Goal: Task Accomplishment & Management: Use online tool/utility

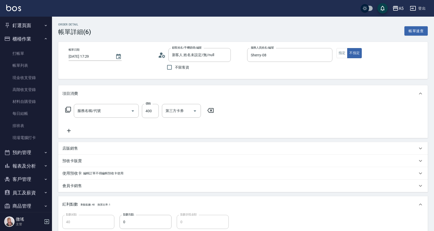
type input "剪髮(401)"
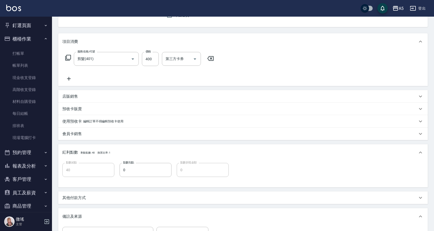
scroll to position [78, 0]
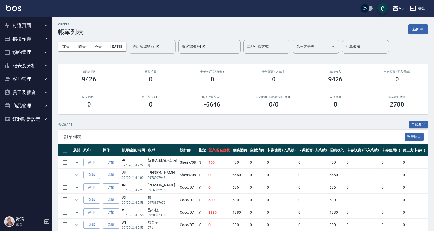
click at [163, 50] on input "設計師編號/姓名" at bounding box center [152, 46] width 42 height 9
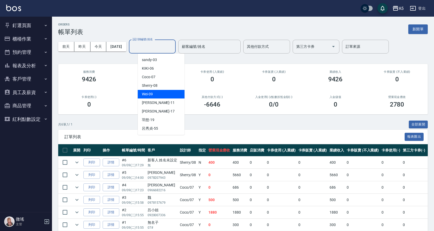
drag, startPoint x: 161, startPoint y: 93, endPoint x: 161, endPoint y: 89, distance: 3.4
click at [160, 92] on div "Wei -09" at bounding box center [161, 94] width 47 height 9
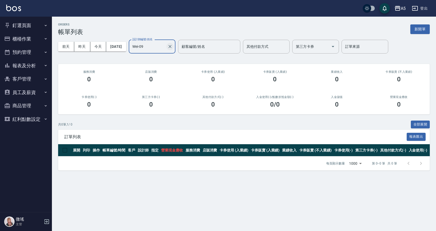
drag, startPoint x: 184, startPoint y: 45, endPoint x: 180, endPoint y: 47, distance: 4.7
click at [176, 46] on div "Wei-09 設計師編號/姓名" at bounding box center [152, 47] width 47 height 14
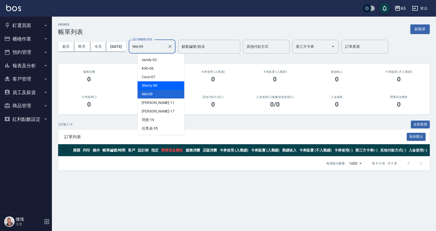
click at [165, 83] on div "Sherry -08" at bounding box center [161, 85] width 47 height 9
type input "Sherry-08"
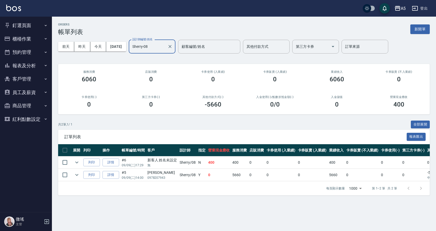
drag, startPoint x: 33, startPoint y: 38, endPoint x: 32, endPoint y: 51, distance: 12.7
click at [33, 38] on button "櫃檯作業" at bounding box center [26, 39] width 48 height 14
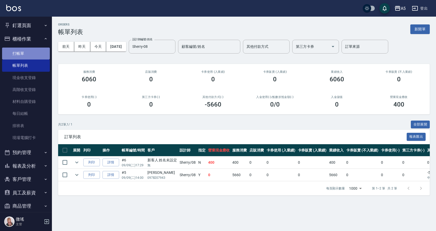
click at [40, 57] on link "打帳單" at bounding box center [26, 54] width 48 height 12
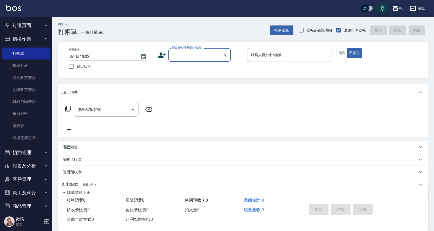
click at [195, 56] on input "顧客姓名/手機號碼/編號" at bounding box center [196, 54] width 50 height 9
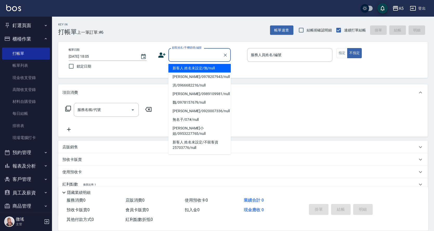
click at [185, 68] on li "新客人 姓名未設定/無/null" at bounding box center [199, 68] width 62 height 9
type input "新客人 姓名未設定/無/null"
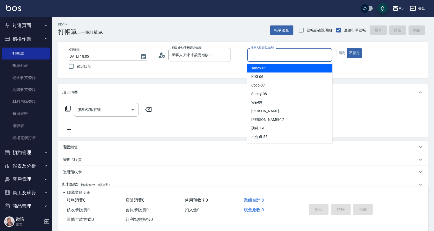
click at [259, 55] on input "服務人員姓名/編號" at bounding box center [289, 54] width 81 height 9
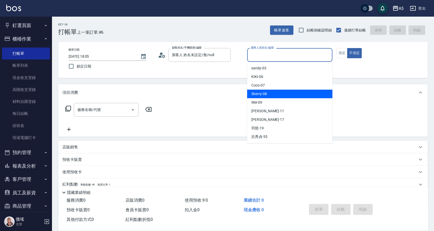
click at [272, 93] on div "Sherry -08" at bounding box center [289, 94] width 85 height 9
type input "Sherry-08"
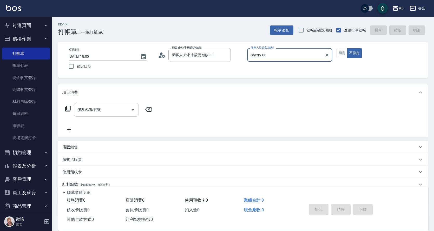
click at [118, 111] on input "服務名稱/代號" at bounding box center [102, 109] width 52 height 9
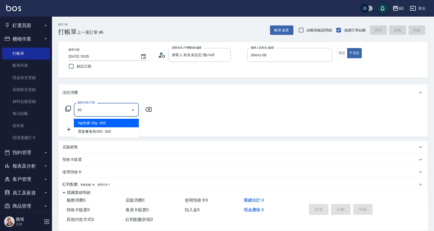
type input "3"
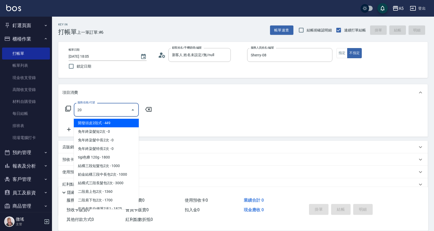
type input "201"
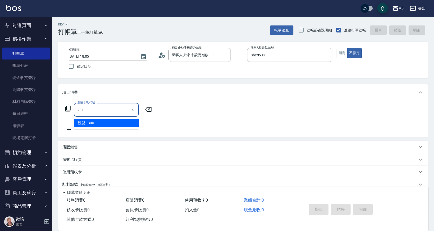
type input "30"
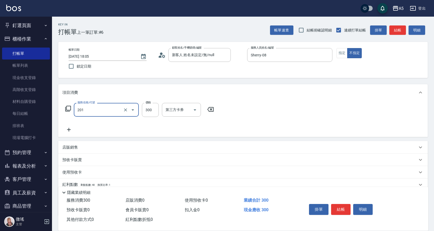
type input "洗髮(201)"
type input "4"
type input "0"
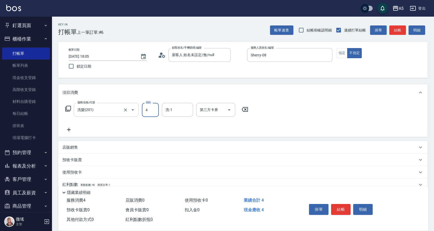
type input "42"
type input "40"
type input "420"
type input "sandy-03"
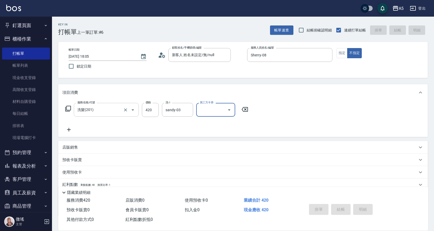
type input "2025/09/09 18:06"
type input "0"
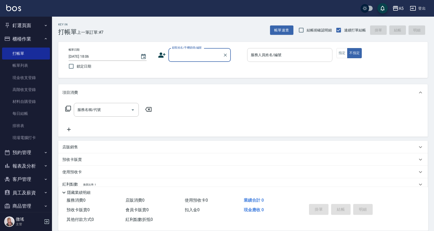
click at [284, 50] on div "服務人員姓名/編號" at bounding box center [289, 55] width 85 height 14
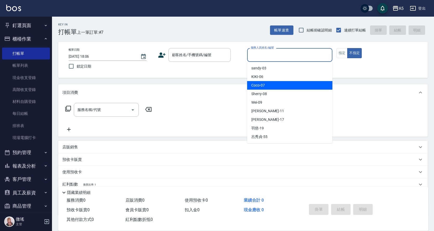
click at [272, 122] on div "李靚 -17" at bounding box center [289, 119] width 85 height 9
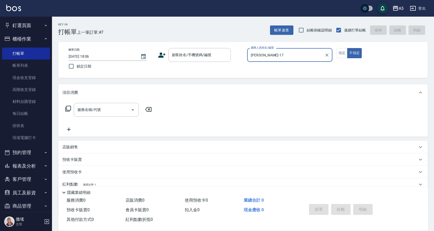
click at [274, 56] on input "李靚-17" at bounding box center [285, 54] width 73 height 9
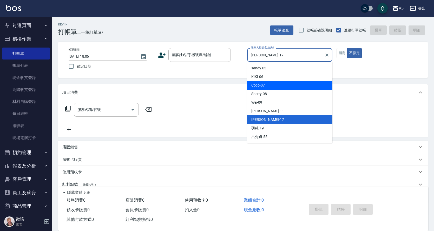
click at [267, 86] on div "Coco -07" at bounding box center [289, 85] width 85 height 9
type input "Coco-07"
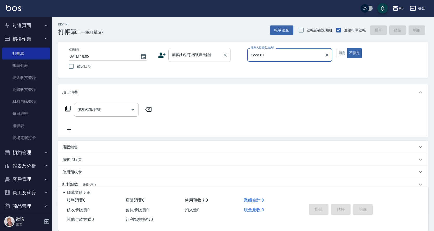
click at [195, 56] on div "顧客姓名/手機號碼/編號 顧客姓名/手機號碼/編號" at bounding box center [199, 55] width 62 height 14
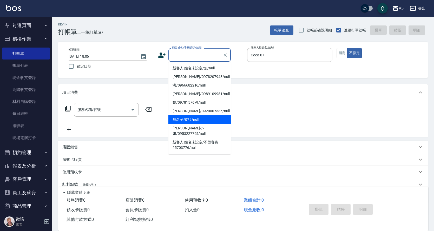
click at [184, 118] on li "無名子/07#/null" at bounding box center [199, 119] width 62 height 9
type input "無名子/07#/null"
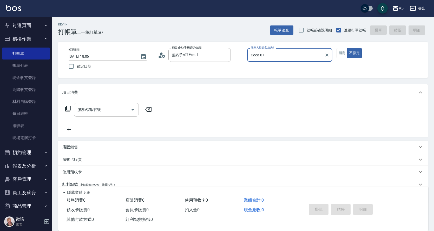
click at [110, 111] on input "服務名稱/代號" at bounding box center [102, 109] width 52 height 9
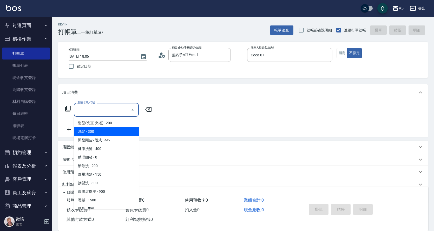
click at [104, 131] on span "洗髮 - 300" at bounding box center [106, 131] width 65 height 9
type input "洗髮(201)"
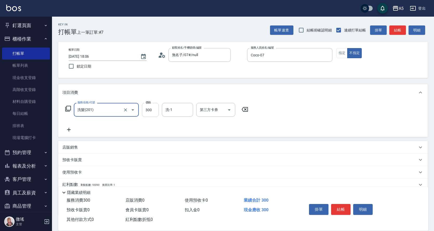
click at [153, 112] on input "300" at bounding box center [150, 110] width 17 height 14
type input "0"
type input "32"
type input "30"
type input "320"
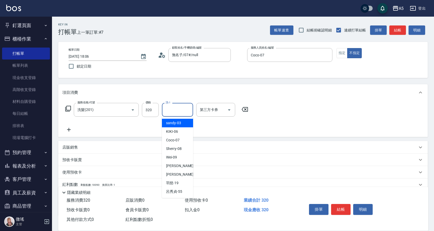
click at [173, 113] on input "洗-1" at bounding box center [177, 109] width 26 height 9
click at [184, 126] on div "sandy -03" at bounding box center [177, 123] width 31 height 9
type input "sandy-03"
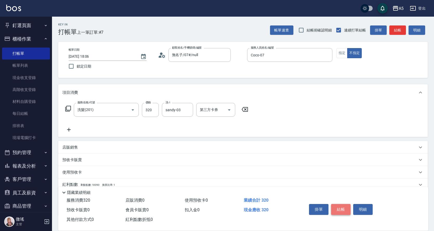
click at [342, 205] on button "結帳" at bounding box center [340, 209] width 19 height 11
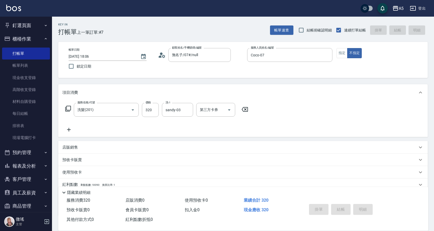
type input "2025/09/09 18:10"
type input "0"
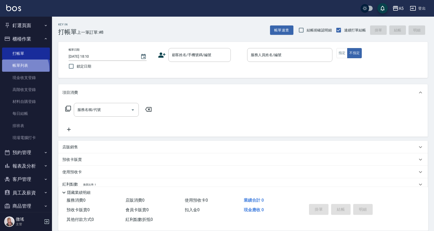
click at [22, 69] on link "帳單列表" at bounding box center [26, 65] width 48 height 12
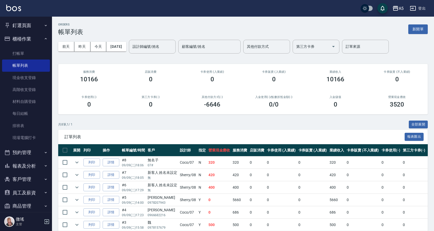
click at [35, 35] on button "櫃檯作業" at bounding box center [26, 39] width 48 height 14
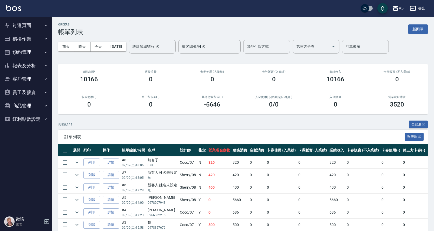
click at [26, 25] on button "釘選頁面" at bounding box center [26, 26] width 48 height 14
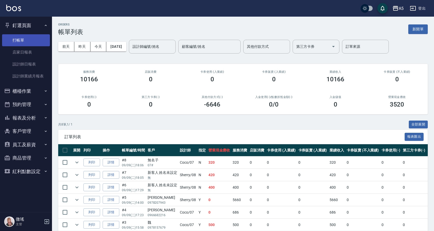
drag, startPoint x: 31, startPoint y: 21, endPoint x: 40, endPoint y: 35, distance: 16.1
click at [34, 24] on button "釘選頁面" at bounding box center [26, 26] width 48 height 14
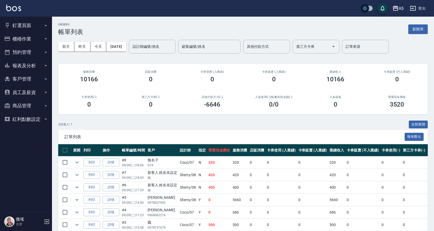
drag, startPoint x: 35, startPoint y: 53, endPoint x: 37, endPoint y: 57, distance: 4.7
click at [35, 53] on button "預約管理" at bounding box center [26, 52] width 48 height 14
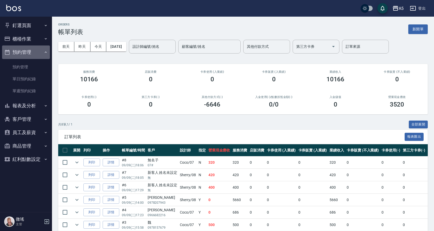
drag, startPoint x: 36, startPoint y: 46, endPoint x: 36, endPoint y: 57, distance: 10.7
click at [37, 47] on button "預約管理" at bounding box center [26, 52] width 48 height 14
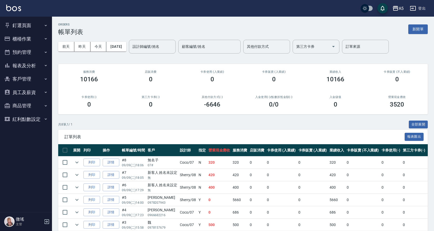
drag, startPoint x: 34, startPoint y: 40, endPoint x: 39, endPoint y: 64, distance: 25.2
click at [37, 46] on ul "櫃檯作業 打帳單 帳單列表 現金收支登錄 高階收支登錄 材料自購登錄 每日結帳 排班表 現場電腦打卡 預約管理 預約管理 單日預約紀錄 單週預約紀錄 報表及分…" at bounding box center [26, 80] width 48 height 96
drag, startPoint x: 44, startPoint y: 29, endPoint x: 39, endPoint y: 35, distance: 7.9
click at [44, 29] on button "釘選頁面" at bounding box center [26, 26] width 48 height 14
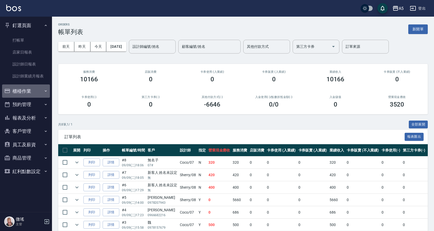
click at [31, 86] on button "櫃檯作業" at bounding box center [26, 91] width 48 height 14
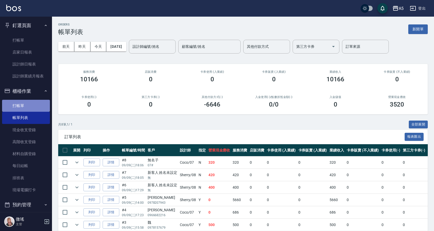
click at [27, 107] on link "打帳單" at bounding box center [26, 106] width 48 height 12
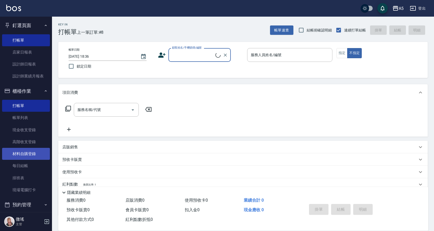
click at [29, 151] on link "材料自購登錄" at bounding box center [26, 154] width 48 height 12
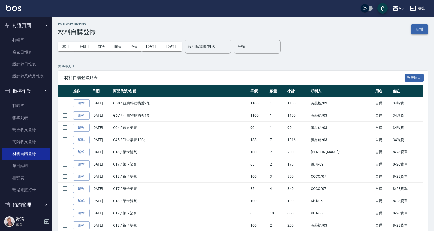
click at [426, 27] on button "新增" at bounding box center [419, 29] width 17 height 10
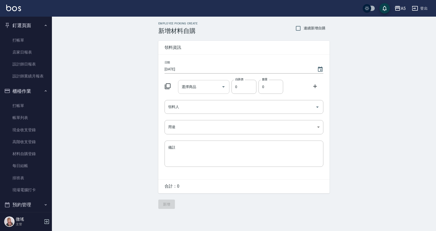
click at [191, 89] on div "選擇商品 選擇商品" at bounding box center [204, 87] width 52 height 14
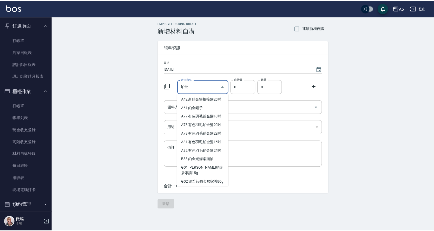
scroll to position [130, 0]
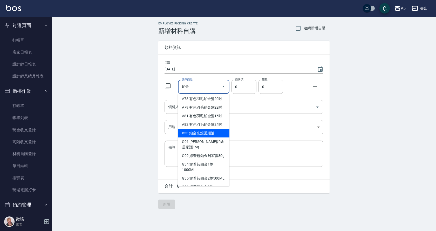
click at [211, 134] on li "B33 鉑金光燦柔順油" at bounding box center [204, 133] width 52 height 9
type input "鉑金光燦柔順油"
type input "50"
type input "1"
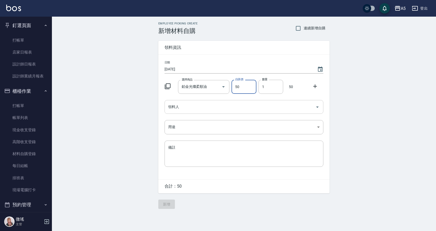
click at [203, 109] on input "領料人" at bounding box center [240, 106] width 146 height 9
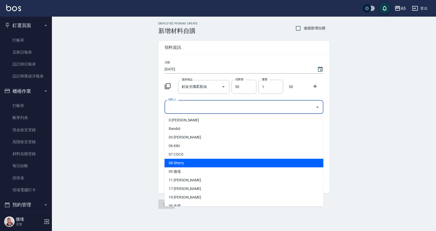
click at [185, 160] on li "08 Sherry" at bounding box center [244, 163] width 159 height 9
type input "Sherry"
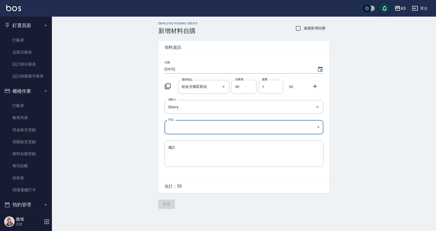
click at [202, 130] on body "A5 登出 釘選頁面 打帳單 店家日報表 設計師日報表 設計師業績月報表 櫃檯作業 打帳單 帳單列表 現金收支登錄 高階收支登錄 材料自購登錄 每日結帳 排班…" at bounding box center [218, 115] width 436 height 231
click at [198, 146] on li "自購" at bounding box center [244, 149] width 159 height 9
type input "自購"
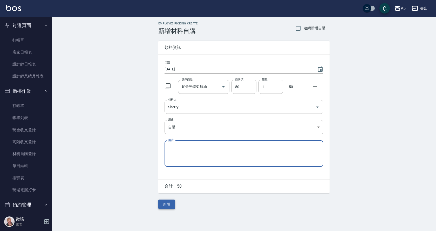
click at [165, 206] on button "新增" at bounding box center [166, 204] width 17 height 10
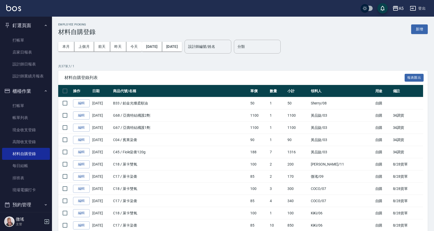
scroll to position [26, 0]
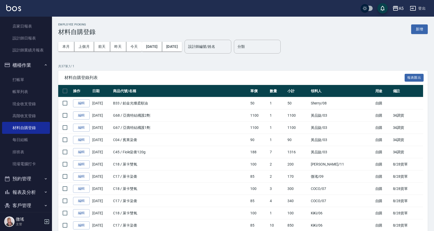
click at [27, 178] on button "預約管理" at bounding box center [26, 179] width 48 height 14
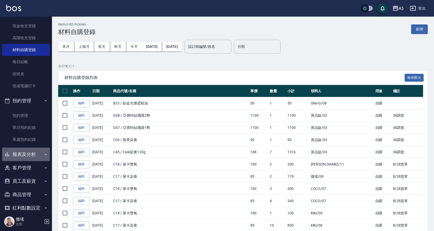
click at [35, 153] on button "報表及分析" at bounding box center [26, 155] width 48 height 14
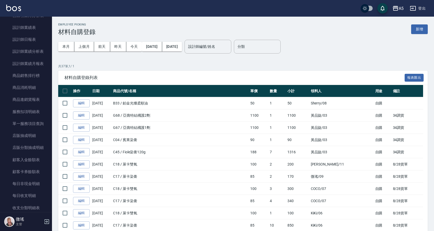
scroll to position [513, 0]
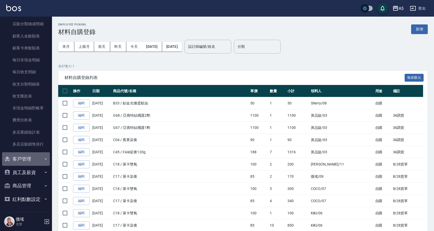
click at [35, 153] on button "客戶管理" at bounding box center [26, 159] width 48 height 14
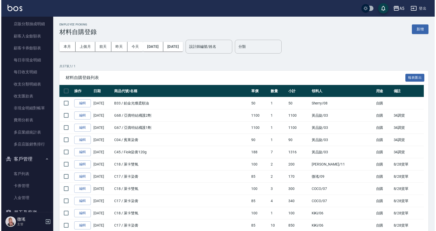
scroll to position [553, 0]
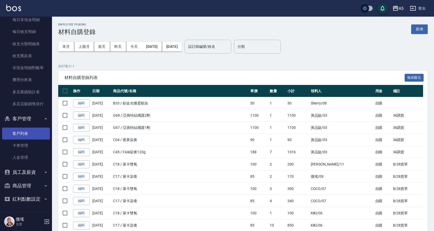
click at [41, 137] on link "客戶列表" at bounding box center [26, 134] width 48 height 12
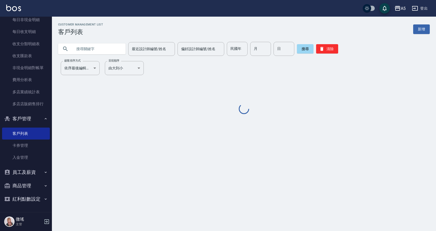
click at [71, 50] on div at bounding box center [92, 48] width 68 height 11
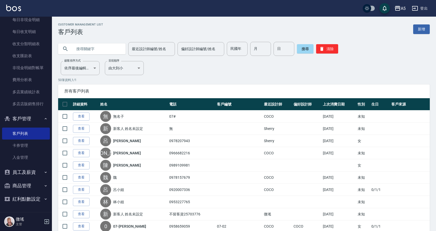
click at [85, 48] on input "text" at bounding box center [97, 49] width 49 height 14
type input "0980981595"
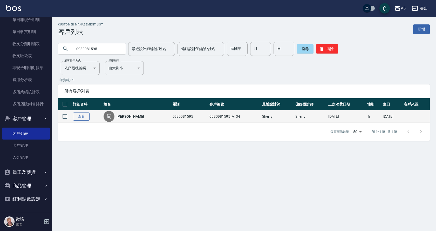
click at [77, 119] on link "查看" at bounding box center [81, 116] width 17 height 8
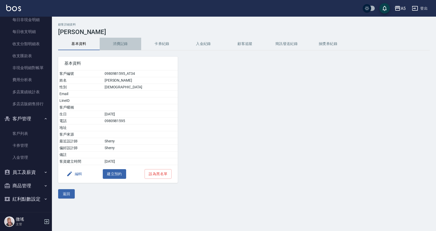
click at [127, 46] on button "消費記錄" at bounding box center [121, 44] width 42 height 12
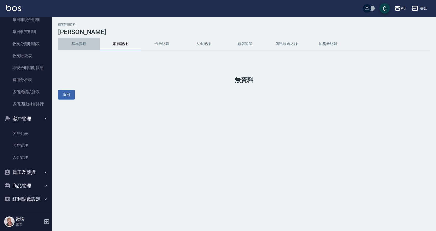
click at [77, 48] on button "基本資料" at bounding box center [79, 44] width 42 height 12
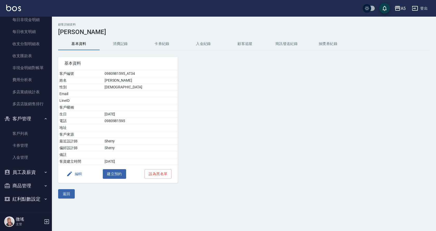
click at [119, 45] on button "消費記錄" at bounding box center [121, 44] width 42 height 12
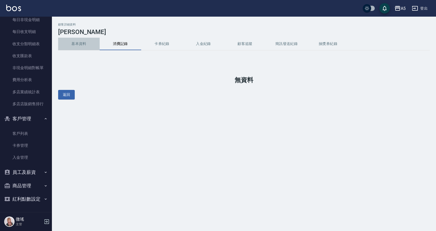
click at [82, 47] on button "基本資料" at bounding box center [79, 44] width 42 height 12
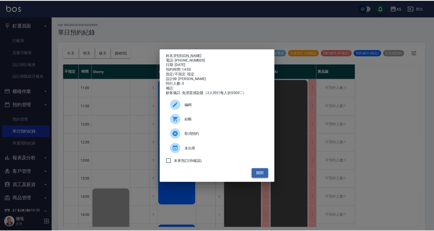
scroll to position [104, 0]
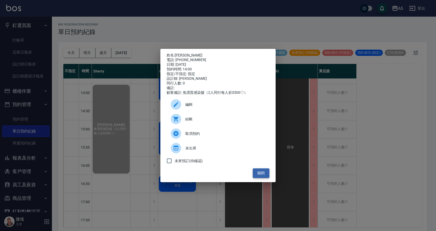
click at [266, 171] on button "關閉" at bounding box center [261, 173] width 17 height 10
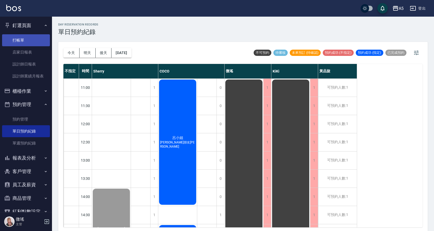
scroll to position [104, 0]
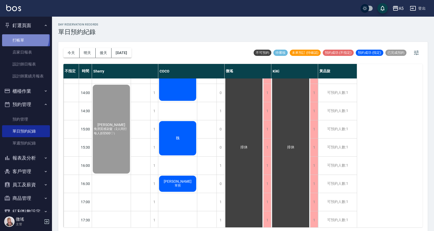
click at [23, 37] on link "打帳單" at bounding box center [26, 40] width 48 height 12
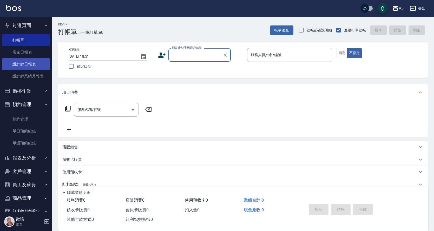
click at [18, 64] on link "設計師日報表" at bounding box center [26, 64] width 48 height 12
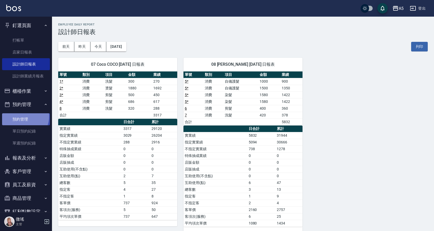
click at [21, 116] on link "預約管理" at bounding box center [26, 119] width 48 height 12
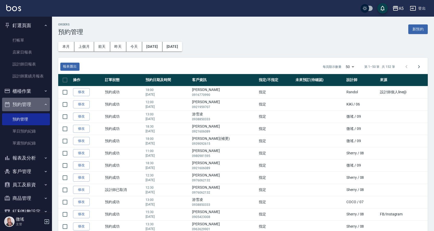
click at [35, 106] on button "預約管理" at bounding box center [26, 105] width 48 height 14
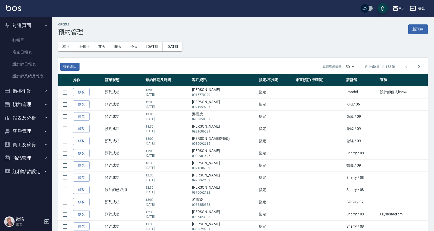
click at [29, 101] on button "預約管理" at bounding box center [26, 105] width 48 height 14
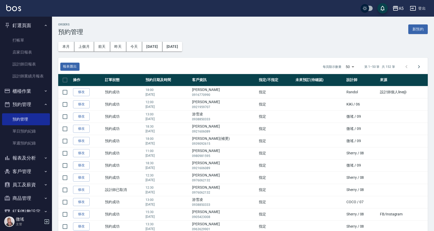
click at [28, 92] on button "櫃檯作業" at bounding box center [26, 91] width 48 height 14
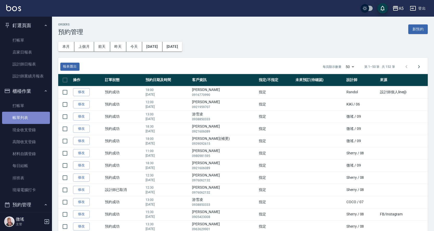
click at [30, 120] on link "帳單列表" at bounding box center [26, 118] width 48 height 12
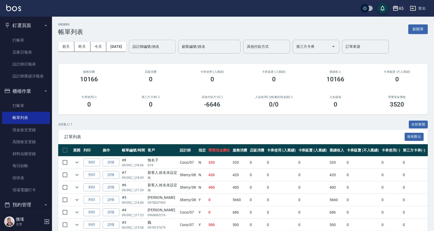
click at [150, 50] on input "設計師編號/姓名" at bounding box center [152, 46] width 42 height 9
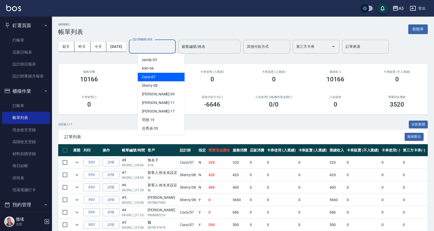
click at [149, 76] on span "Coco -07" at bounding box center [149, 76] width 14 height 5
type input "Coco-07"
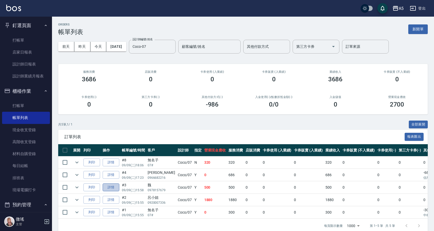
click at [112, 191] on link "詳情" at bounding box center [111, 187] width 17 height 8
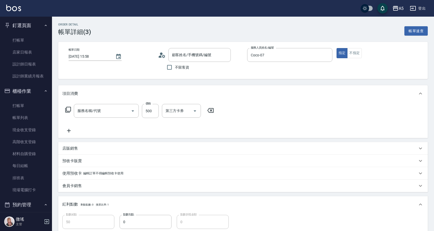
type input "2025/09/09 15:58"
type input "Coco-07"
type input "50"
type input "剪髮(401)"
type input "魏/0978157679/null"
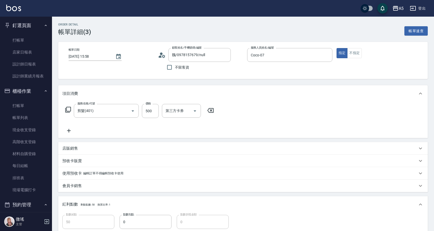
click at [65, 111] on div "服務名稱/代號 剪髮(401) 服務名稱/代號 價格 500 價格 第三方卡券 第三方卡券" at bounding box center [139, 111] width 155 height 14
click at [69, 110] on icon at bounding box center [68, 109] width 6 height 6
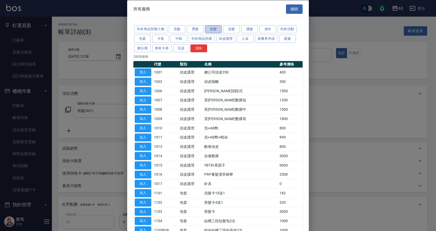
click at [209, 28] on button "剪髮" at bounding box center [213, 29] width 17 height 8
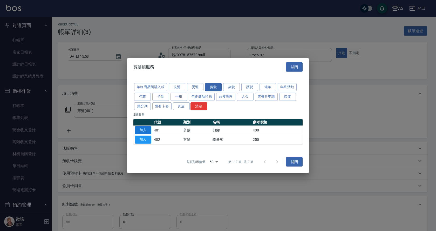
click at [147, 130] on button "加入" at bounding box center [143, 130] width 17 height 8
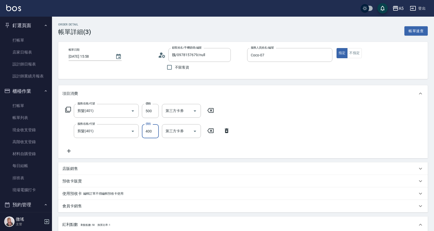
click at [154, 134] on input "400" at bounding box center [150, 131] width 17 height 14
type input "50"
type input "500"
type input "100"
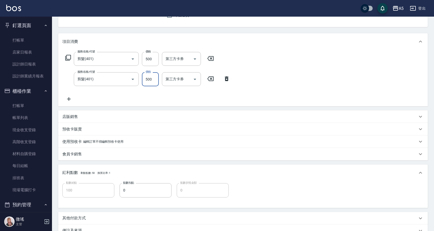
scroll to position [114, 0]
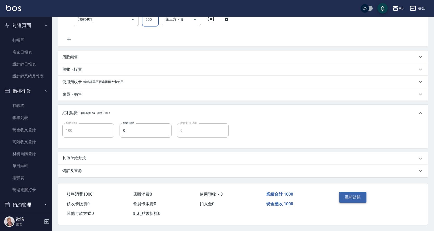
type input "500"
click at [351, 192] on button "重新結帳" at bounding box center [353, 197] width 28 height 11
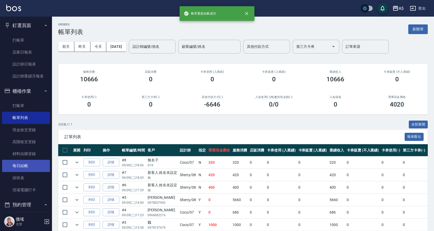
click at [27, 164] on link "每日結帳" at bounding box center [26, 166] width 48 height 12
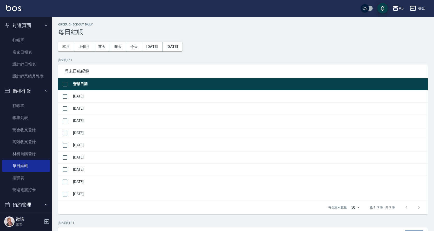
click at [76, 196] on td "[DATE]" at bounding box center [250, 194] width 356 height 12
click at [65, 196] on input "checkbox" at bounding box center [64, 194] width 11 height 11
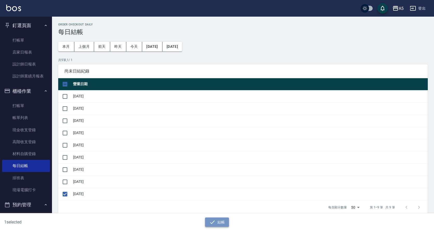
click at [214, 219] on icon "button" at bounding box center [212, 222] width 6 height 6
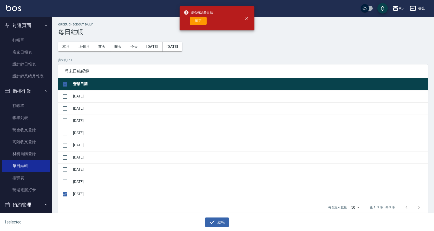
click at [203, 16] on div "是否確認要日結 確定" at bounding box center [198, 18] width 29 height 21
click at [201, 20] on button "確定" at bounding box center [198, 21] width 17 height 8
checkbox input "false"
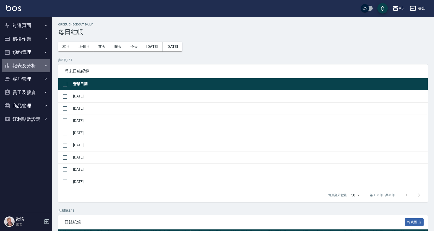
click at [26, 70] on button "報表及分析" at bounding box center [26, 66] width 48 height 14
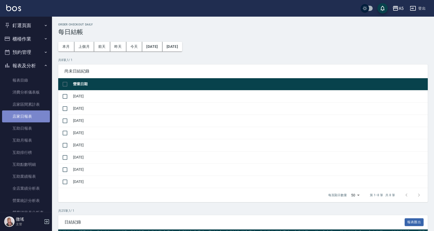
click at [34, 114] on link "店家日報表" at bounding box center [26, 116] width 48 height 12
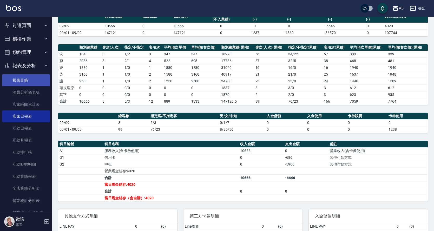
scroll to position [21, 0]
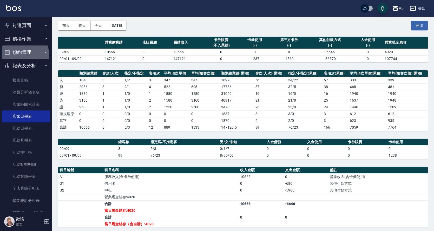
click at [21, 55] on button "預約管理" at bounding box center [26, 52] width 48 height 14
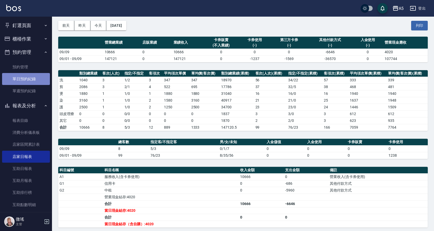
click at [31, 77] on link "單日預約紀錄" at bounding box center [26, 79] width 48 height 12
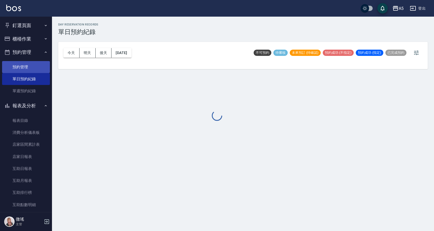
click at [33, 68] on link "預約管理" at bounding box center [26, 67] width 48 height 12
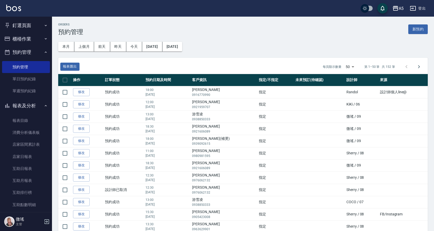
click at [28, 36] on button "櫃檯作業" at bounding box center [26, 39] width 48 height 14
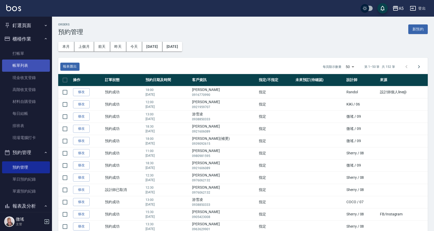
click at [29, 65] on link "帳單列表" at bounding box center [26, 65] width 48 height 12
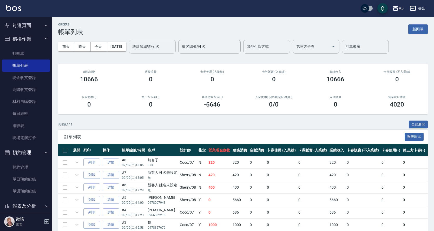
click at [154, 48] on div "設計師編號/姓名 設計師編號/姓名" at bounding box center [152, 47] width 47 height 14
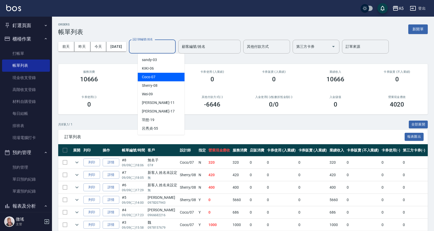
click at [154, 80] on div "Coco -07" at bounding box center [161, 77] width 47 height 9
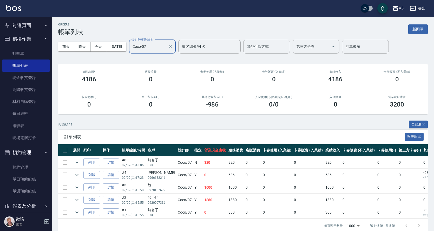
click at [157, 46] on input "Coco-07" at bounding box center [148, 46] width 34 height 9
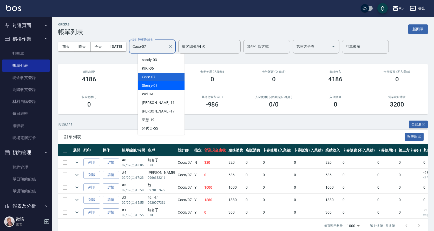
click at [153, 83] on span "Sherry -08" at bounding box center [150, 85] width 16 height 5
type input "Sherry-08"
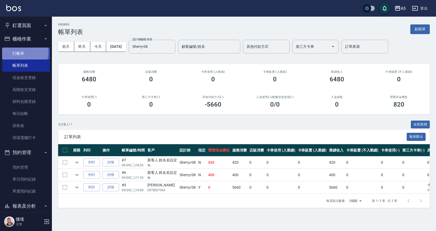
click at [24, 52] on link "打帳單" at bounding box center [26, 54] width 48 height 12
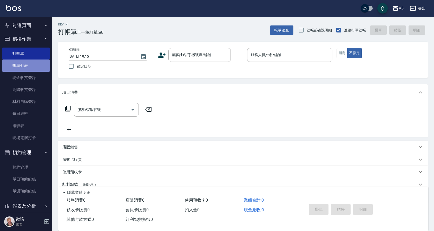
click at [35, 63] on link "帳單列表" at bounding box center [26, 65] width 48 height 12
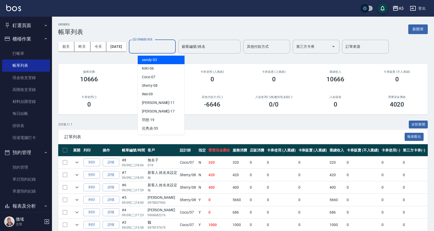
click at [169, 48] on input "設計師編號/姓名" at bounding box center [152, 46] width 42 height 9
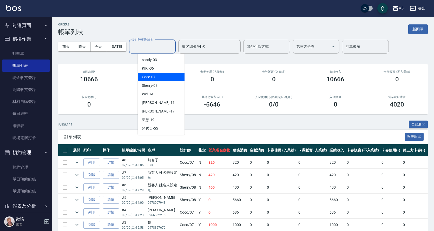
click at [164, 74] on div "Coco -07" at bounding box center [161, 77] width 47 height 9
type input "Coco-07"
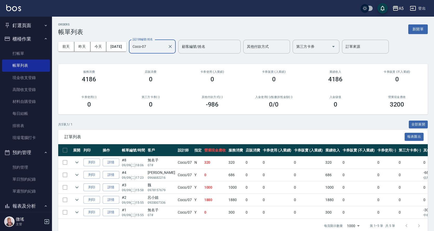
scroll to position [12, 0]
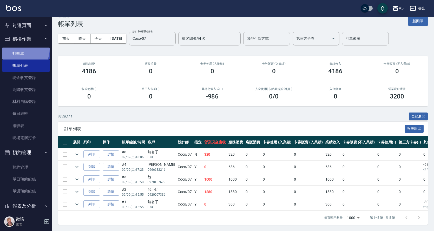
click at [22, 49] on link "打帳單" at bounding box center [26, 54] width 48 height 12
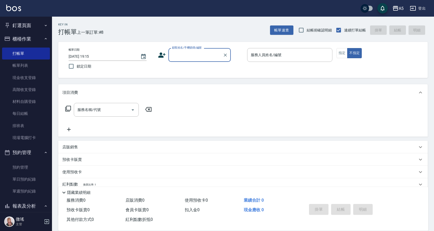
click at [145, 32] on div "Key In 打帳單 上一筆訂單:#8 帳單速查 結帳前確認明細 連續打單結帳 掛單 結帳 明細" at bounding box center [240, 26] width 376 height 19
